Goal: Task Accomplishment & Management: Manage account settings

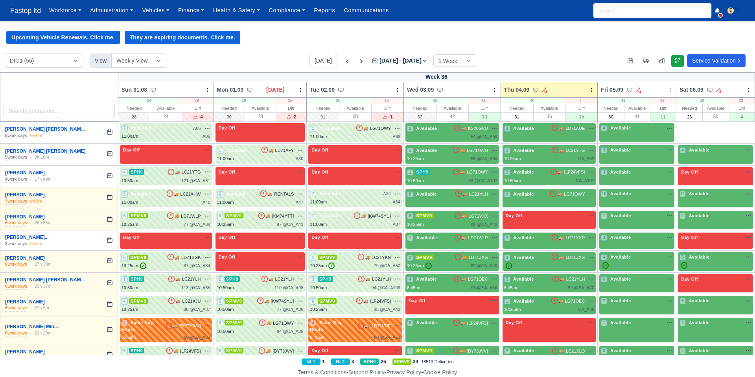
click at [604, 12] on input "search" at bounding box center [653, 10] width 118 height 15
click at [20, 8] on span "Fastop ltd" at bounding box center [25, 11] width 39 height 16
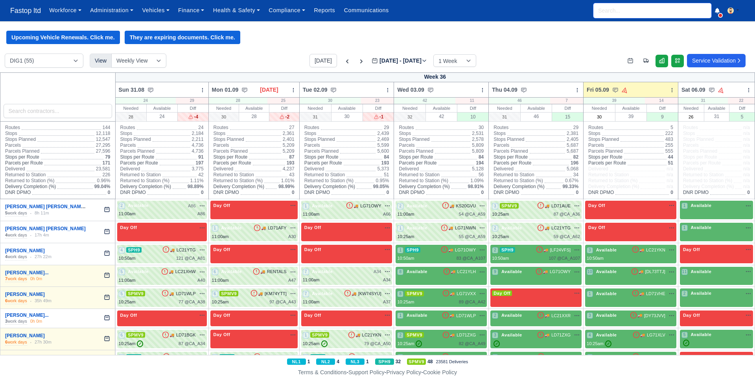
click at [605, 11] on input "search" at bounding box center [653, 10] width 118 height 15
type input "omar"
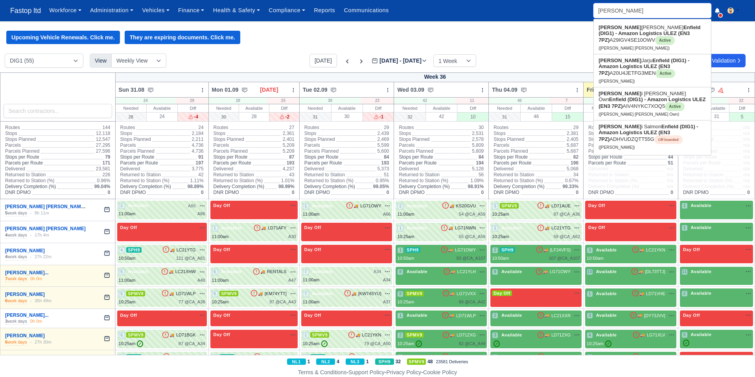
type input "omar Iyad Mohamed"
click at [609, 24] on strong "Omar" at bounding box center [620, 27] width 43 height 6
type input "[PERSON_NAME] [PERSON_NAME]"
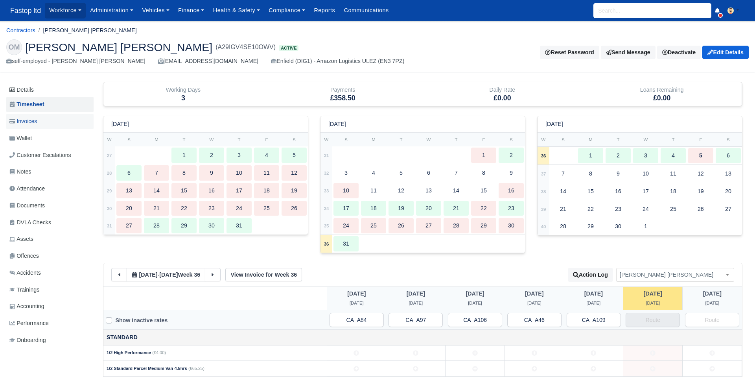
click at [19, 119] on span "Invoices" at bounding box center [23, 121] width 28 height 9
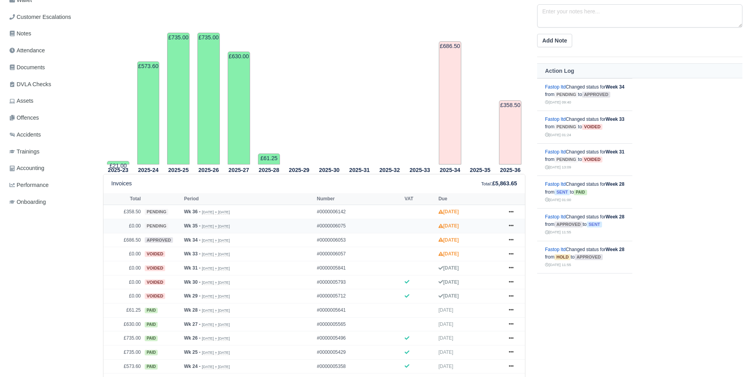
scroll to position [139, 0]
click at [510, 224] on icon at bounding box center [511, 224] width 5 height 5
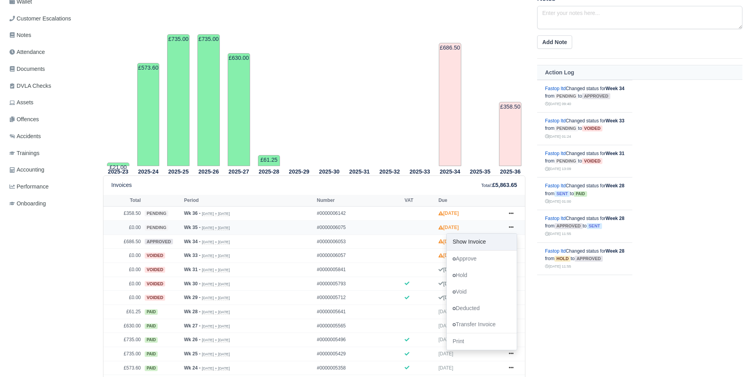
scroll to position [135, 0]
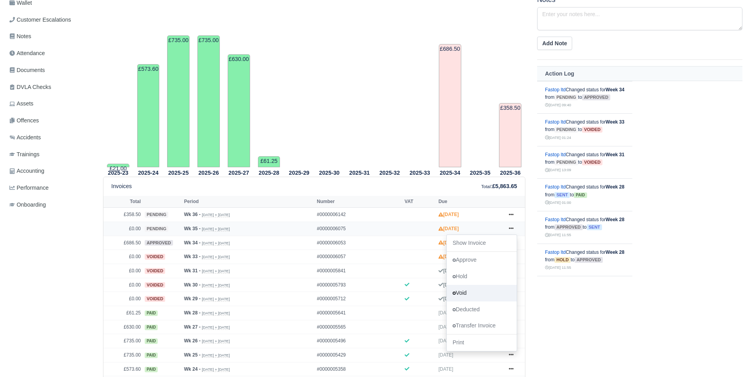
click at [469, 295] on link "Void" at bounding box center [482, 293] width 70 height 17
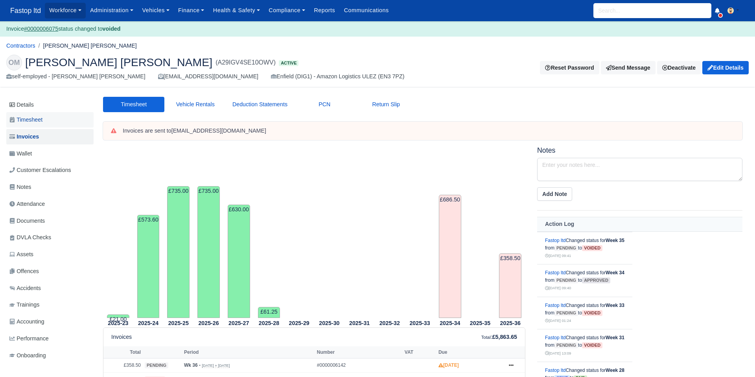
click at [30, 120] on span "Timesheet" at bounding box center [25, 119] width 33 height 9
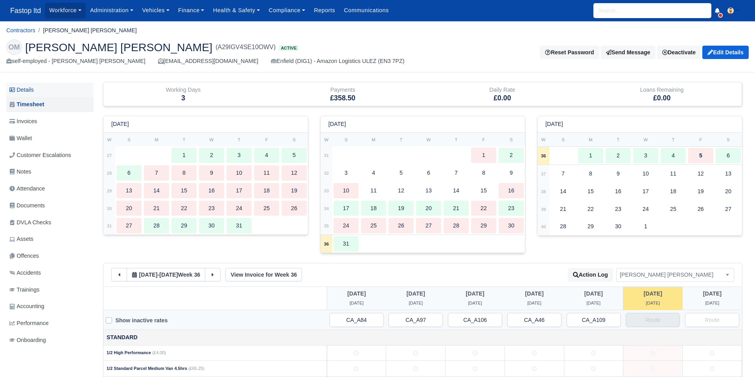
click at [36, 90] on link "Details" at bounding box center [49, 90] width 87 height 15
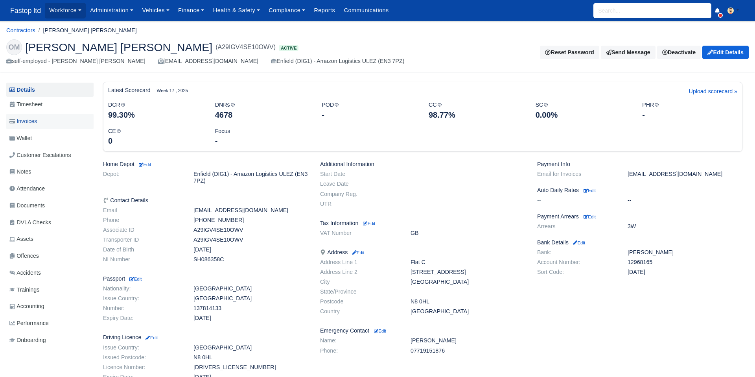
click at [35, 119] on span "Invoices" at bounding box center [23, 121] width 28 height 9
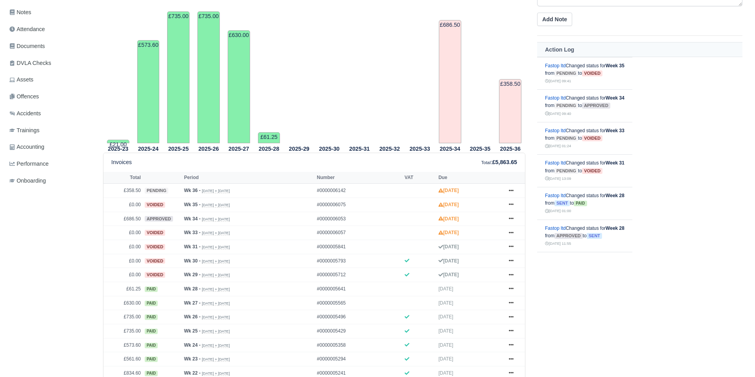
scroll to position [224, 0]
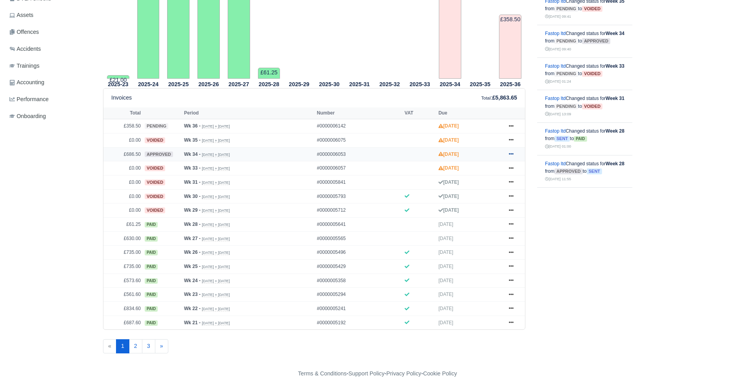
click at [510, 152] on icon at bounding box center [511, 153] width 5 height 5
click at [474, 186] on link "Send" at bounding box center [482, 185] width 70 height 17
